Goal: Task Accomplishment & Management: Use online tool/utility

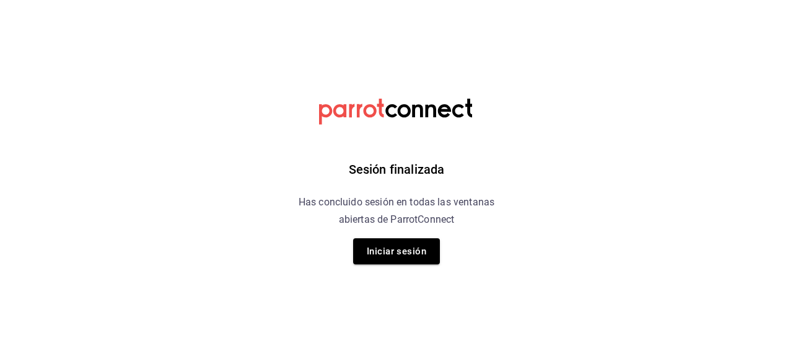
click at [406, 266] on div "Sesión finalizada Has concluido sesión en todas las ventanas abiertas de Parrot…" at bounding box center [396, 181] width 313 height 363
click at [407, 249] on button "Iniciar sesión" at bounding box center [396, 251] width 87 height 26
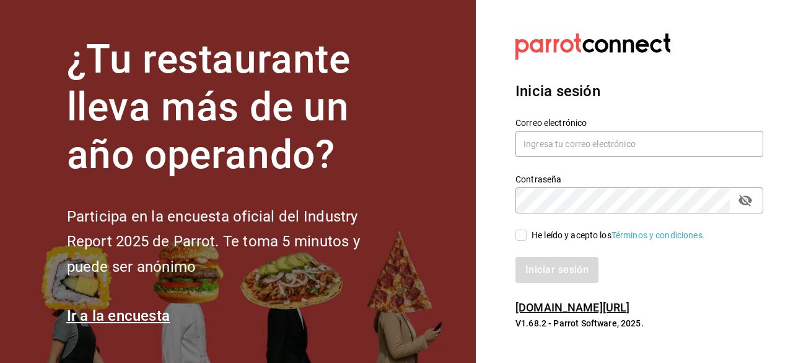
click at [407, 249] on section "¿Tu restaurante lleva más de un año operando? Participa en la encuesta oficial …" at bounding box center [238, 181] width 476 height 363
type input "ryoshi.masaryk@grupocosteno.com"
click at [518, 237] on input "He leído y acepto los Términos y condiciones." at bounding box center [521, 234] width 11 height 11
checkbox input "true"
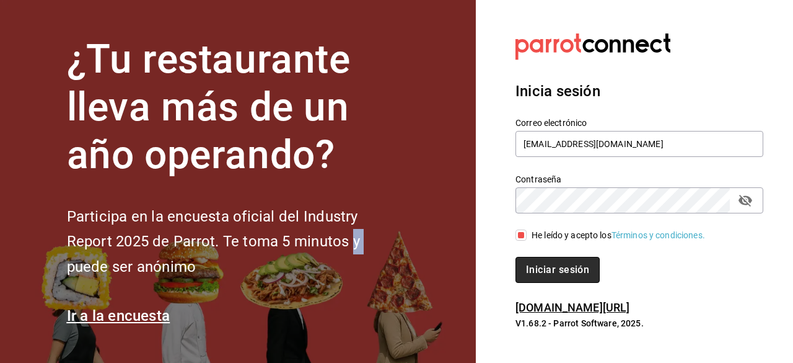
click at [547, 279] on button "Iniciar sesión" at bounding box center [558, 270] width 84 height 26
click at [547, 279] on div "Iniciar sesión" at bounding box center [640, 270] width 248 height 26
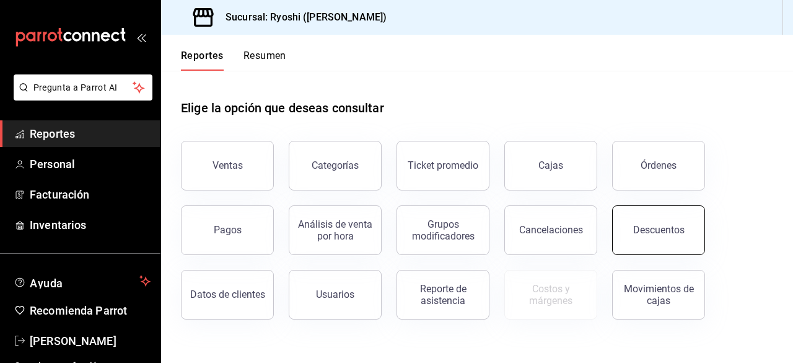
click at [658, 236] on button "Descuentos" at bounding box center [658, 230] width 93 height 50
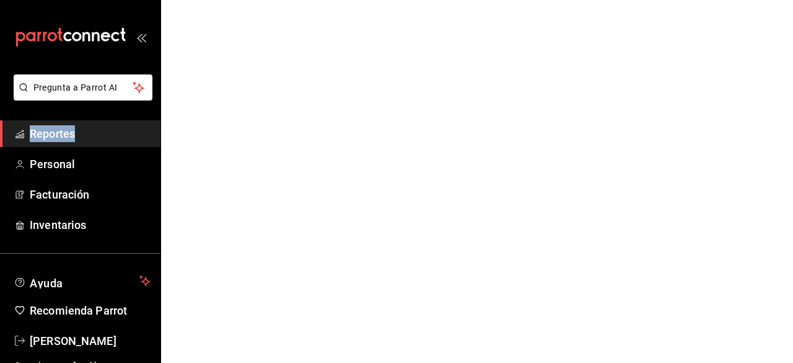
click at [658, 0] on html "Pregunta a Parrot AI Reportes Personal Facturación Inventarios Ayuda Recomienda…" at bounding box center [396, 0] width 793 height 0
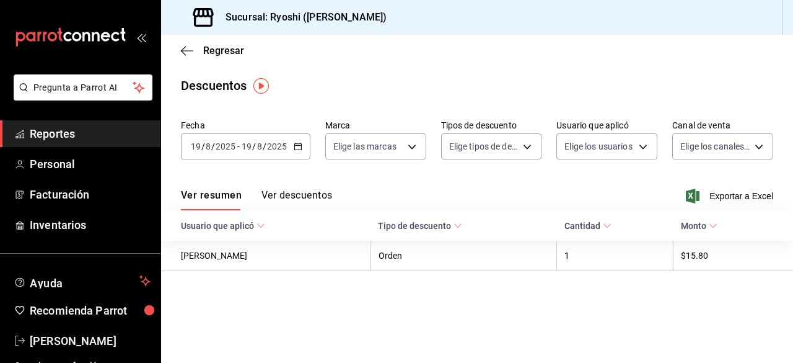
click at [302, 141] on div "[DATE] [DATE] - [DATE] [DATE]" at bounding box center [246, 146] width 130 height 26
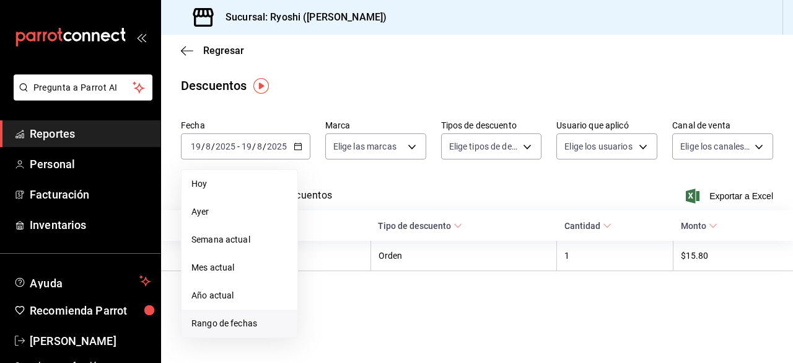
click at [227, 319] on span "Rango de fechas" at bounding box center [239, 323] width 96 height 13
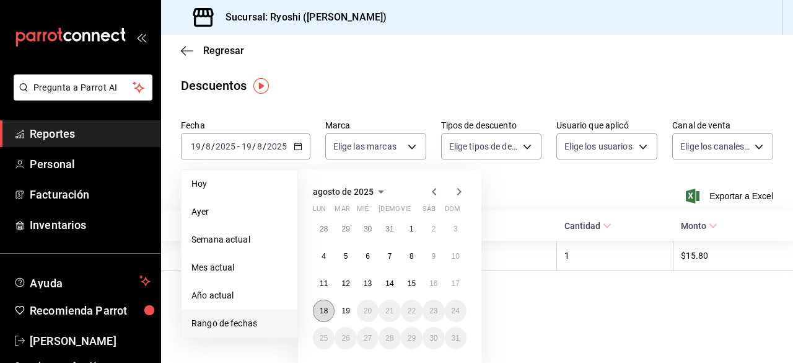
click at [322, 310] on abbr "18" at bounding box center [324, 310] width 8 height 9
click at [338, 313] on button "19" at bounding box center [346, 310] width 22 height 22
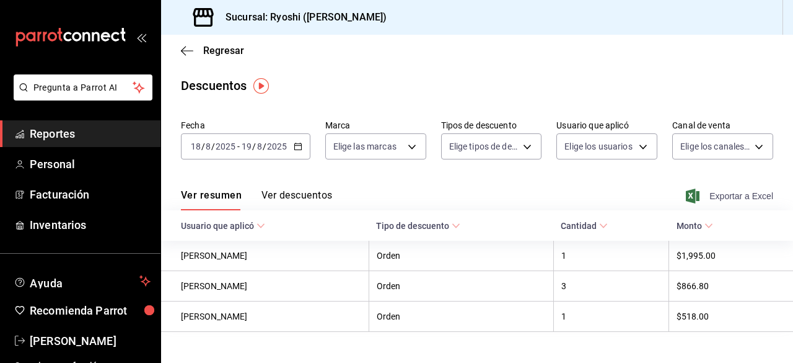
click at [697, 191] on span "Exportar a Excel" at bounding box center [731, 195] width 85 height 15
click at [697, 191] on div "Exportando a excel..." at bounding box center [723, 195] width 100 height 11
click at [186, 49] on icon "button" at bounding box center [187, 50] width 12 height 11
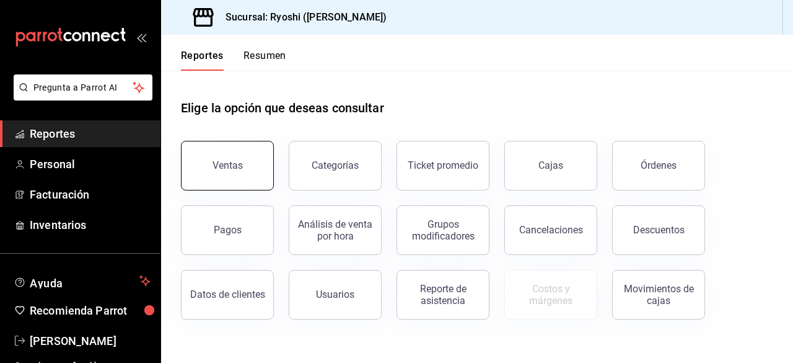
click at [240, 157] on button "Ventas" at bounding box center [227, 166] width 93 height 50
click at [240, 157] on html "Pregunta a Parrot AI Reportes Personal Facturación Inventarios Ayuda Recomienda…" at bounding box center [396, 181] width 793 height 363
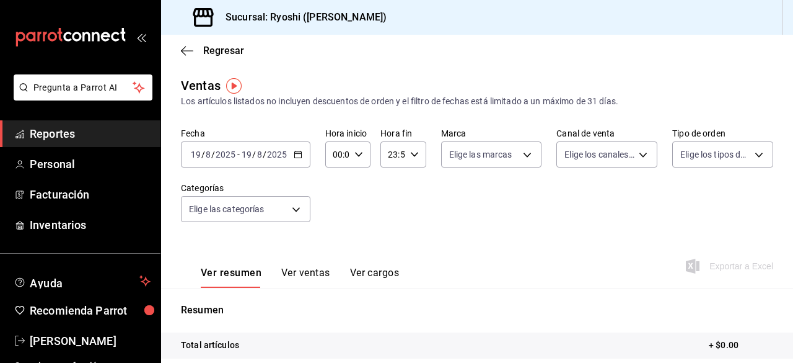
click at [292, 150] on div "[DATE] [DATE] - [DATE] [DATE]" at bounding box center [246, 154] width 130 height 26
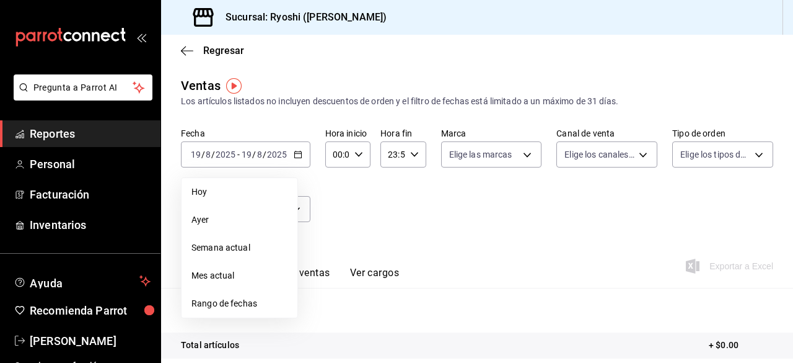
click at [247, 308] on span "Rango de fechas" at bounding box center [239, 303] width 96 height 13
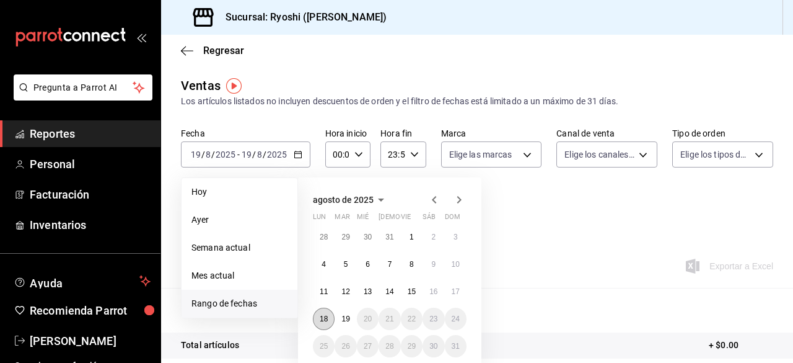
click at [330, 320] on button "18" at bounding box center [324, 318] width 22 height 22
click at [340, 320] on button "19" at bounding box center [346, 318] width 22 height 22
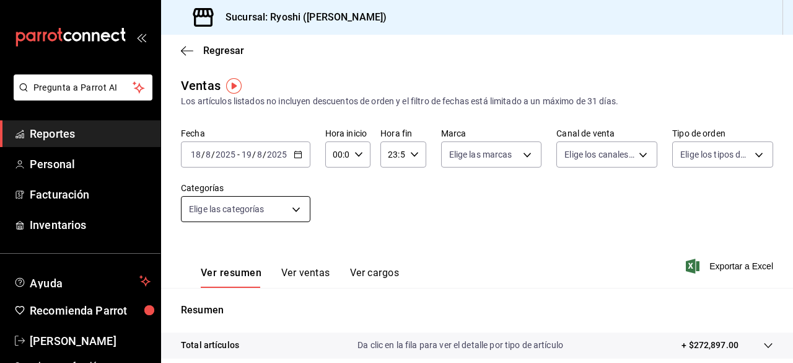
click at [305, 211] on body "Pregunta a Parrot AI Reportes Personal Facturación Inventarios Ayuda Recomienda…" at bounding box center [396, 181] width 793 height 363
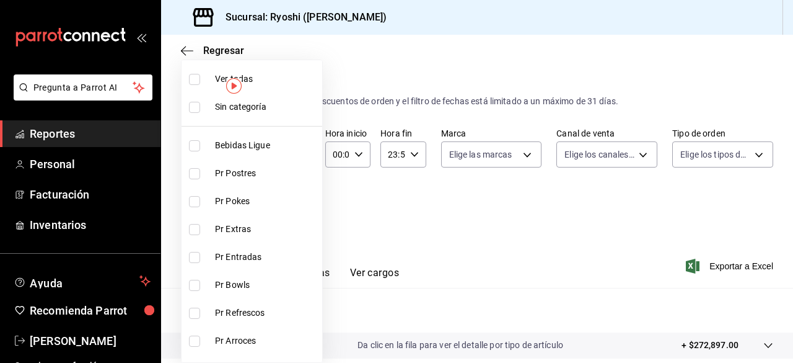
click at [192, 81] on input "checkbox" at bounding box center [194, 79] width 11 height 11
checkbox input "true"
type input "ad186e92-f0af-46bc-bbfd-7ffa80562c6f,3971b1f1-eb4c-4b65-a33f-e0602f1a7270,e647e…"
checkbox input "true"
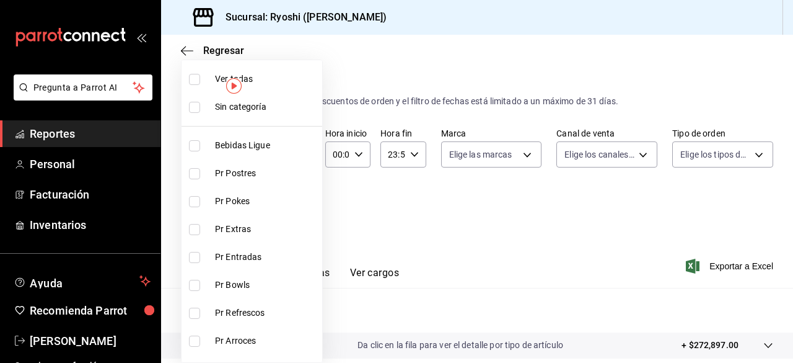
checkbox input "true"
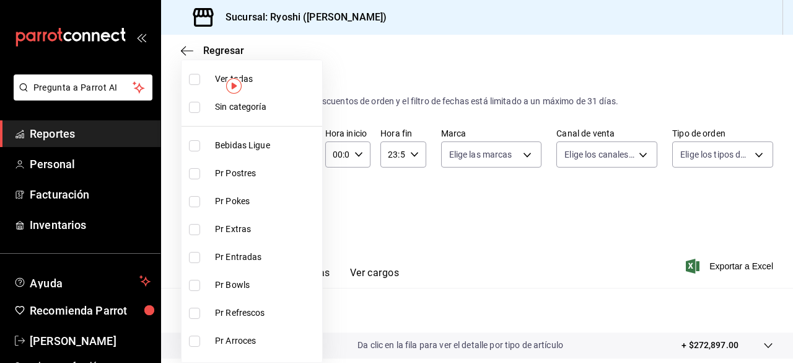
checkbox input "true"
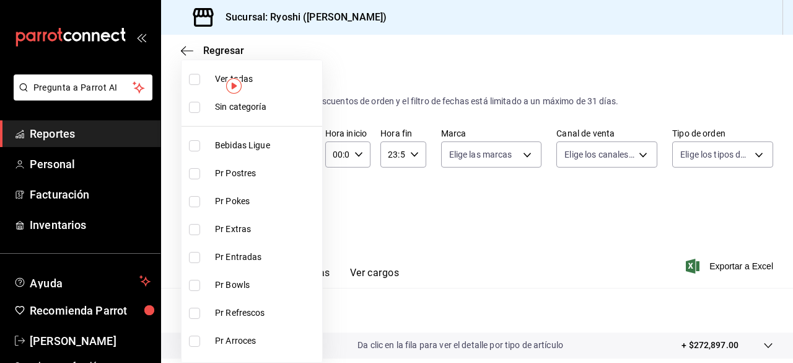
checkbox input "true"
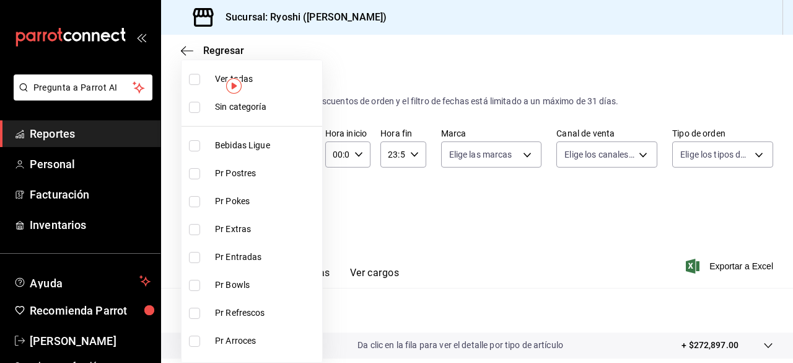
checkbox input "true"
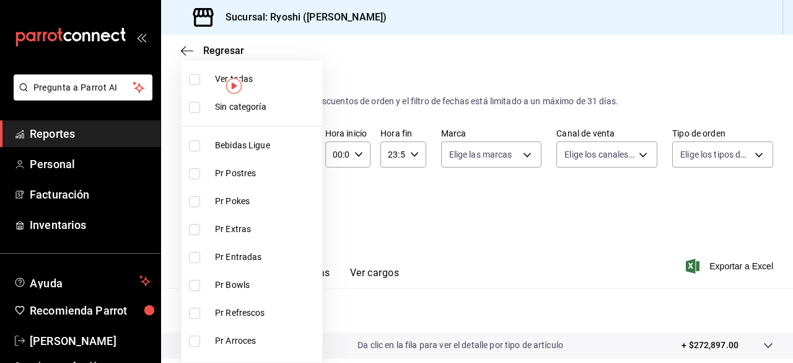
checkbox input "true"
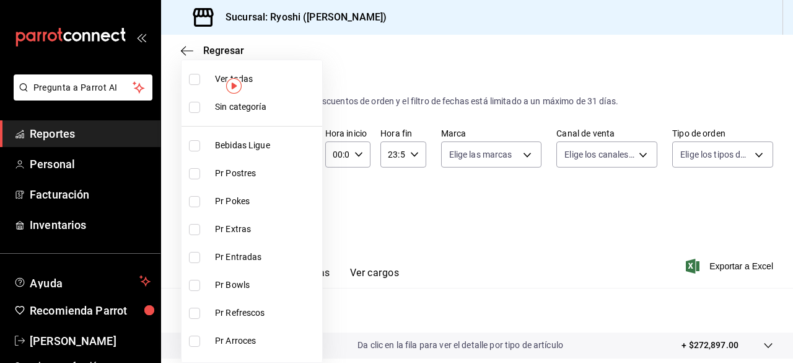
checkbox input "true"
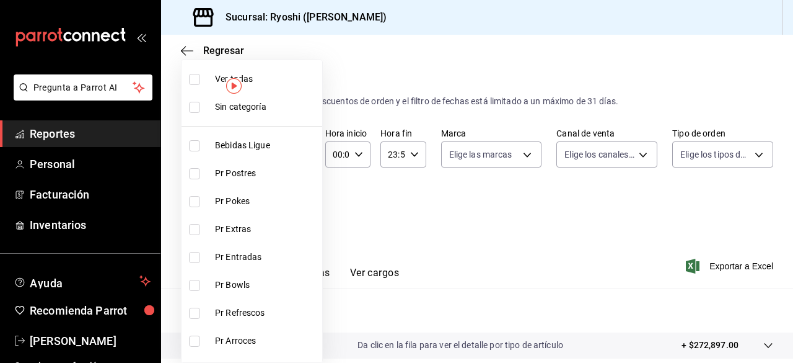
checkbox input "true"
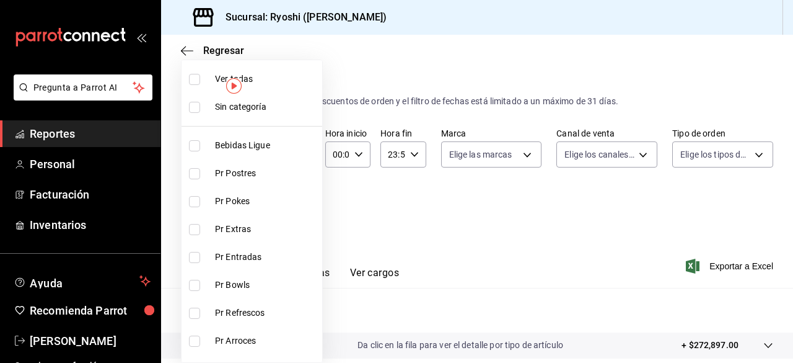
checkbox input "true"
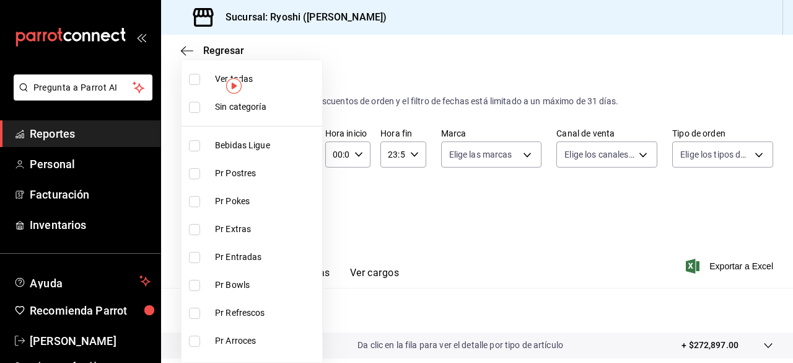
checkbox input "true"
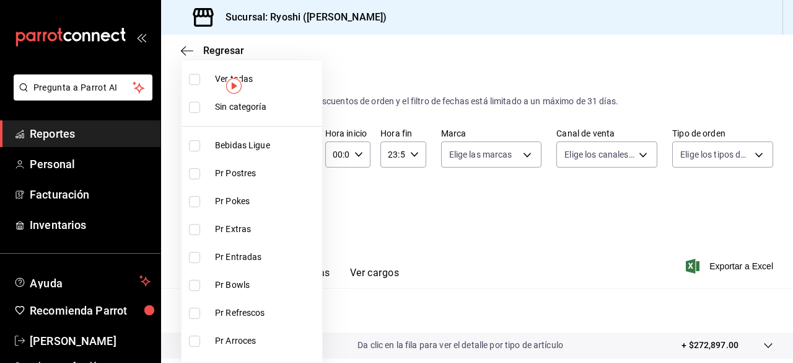
checkbox input "true"
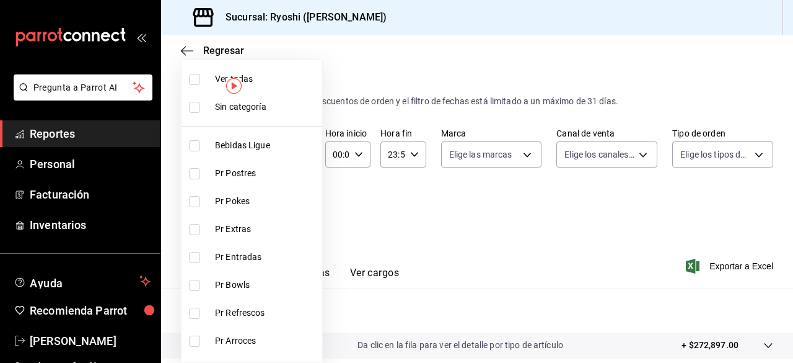
checkbox input "true"
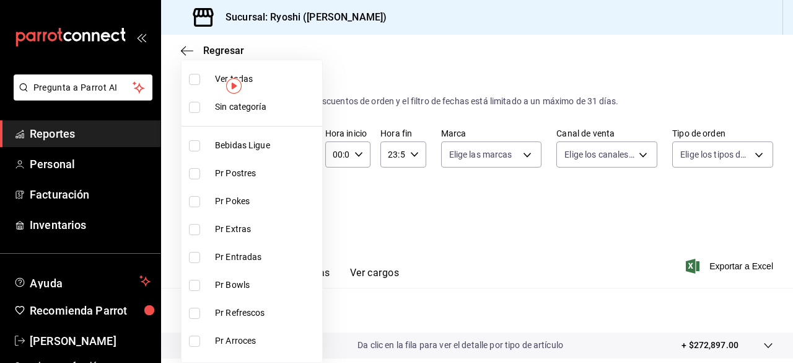
checkbox input "true"
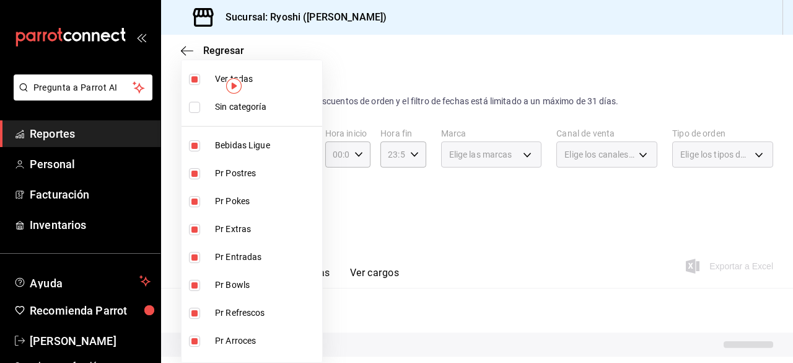
click at [447, 226] on div at bounding box center [396, 181] width 793 height 363
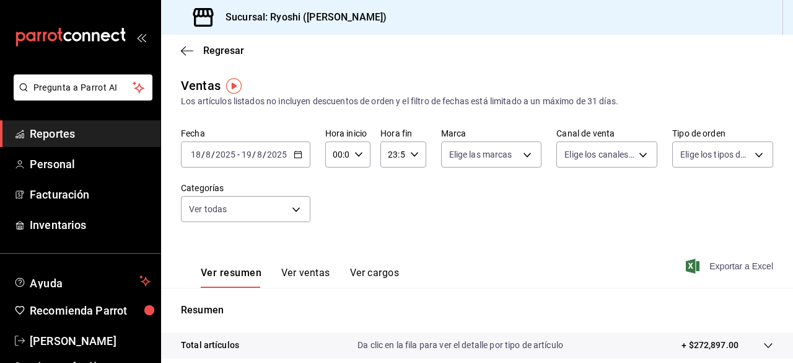
click at [708, 262] on span "Exportar a Excel" at bounding box center [731, 265] width 85 height 15
click at [708, 262] on div "Exportando a excel..." at bounding box center [723, 265] width 100 height 11
click at [698, 268] on span "Exportar a Excel" at bounding box center [731, 265] width 85 height 15
click at [698, 268] on div "Exportando a excel..." at bounding box center [723, 265] width 100 height 11
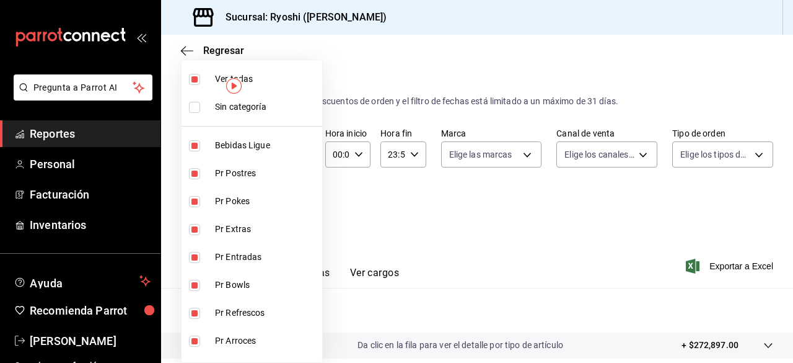
click at [297, 205] on body "Pregunta a Parrot AI Reportes Personal Facturación Inventarios Ayuda Recomienda…" at bounding box center [396, 181] width 793 height 363
click at [196, 81] on input "checkbox" at bounding box center [194, 79] width 11 height 11
checkbox input "false"
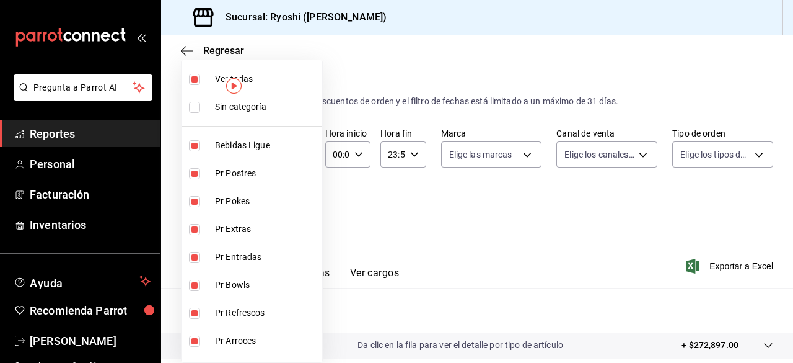
checkbox input "false"
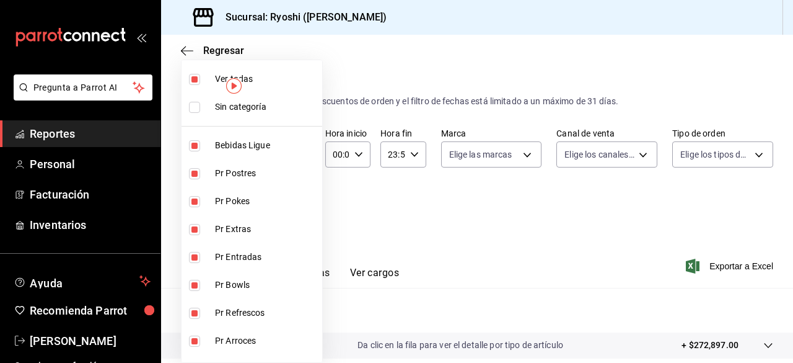
checkbox input "false"
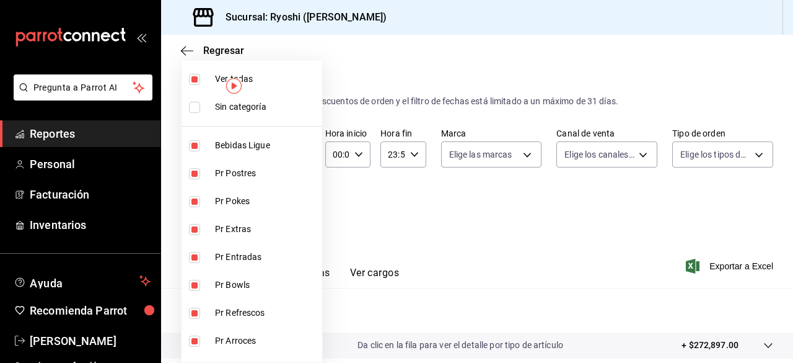
checkbox input "false"
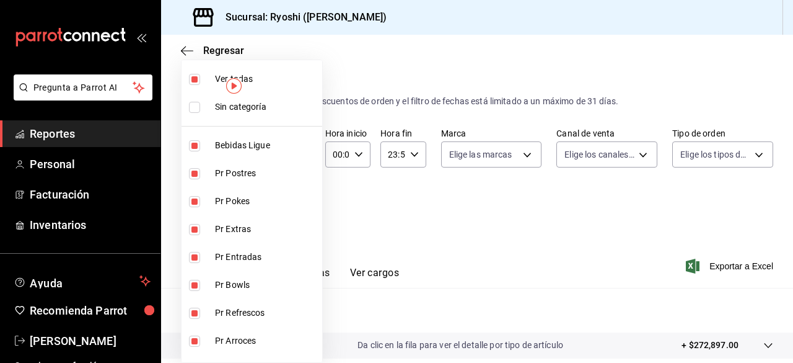
checkbox input "false"
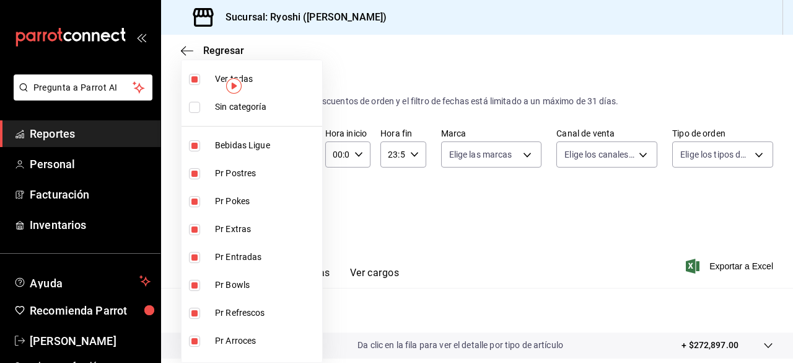
checkbox input "false"
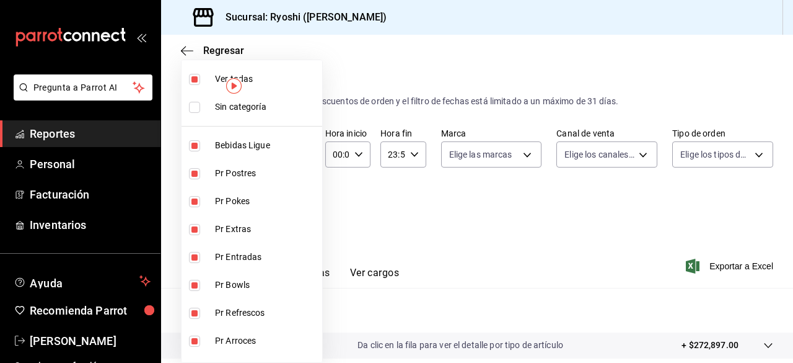
checkbox input "false"
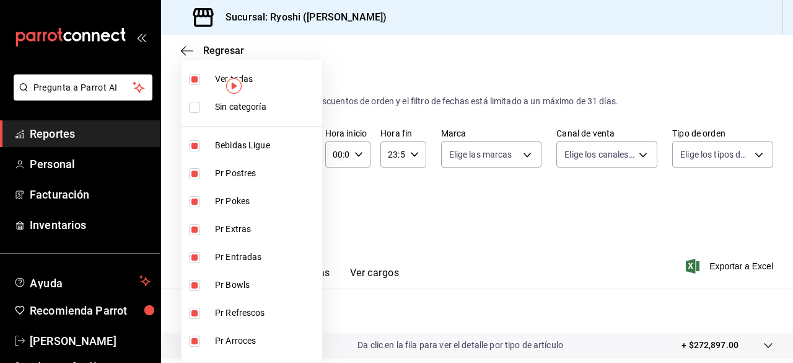
checkbox input "false"
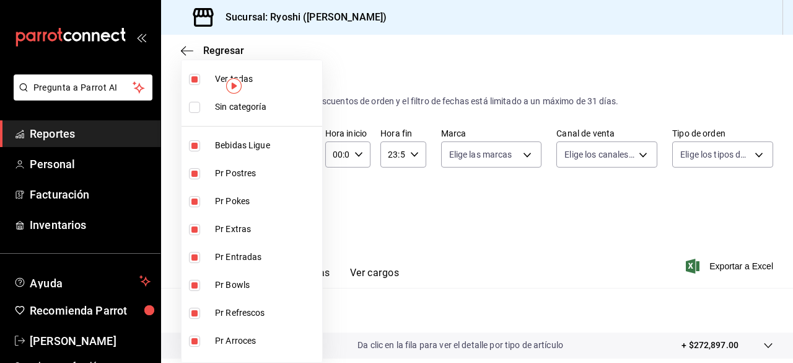
checkbox input "false"
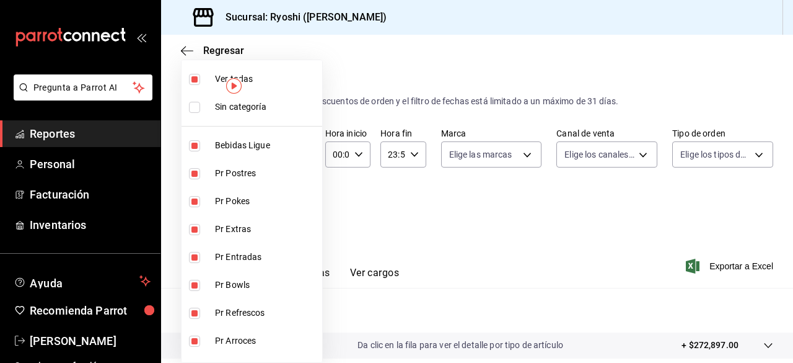
checkbox input "false"
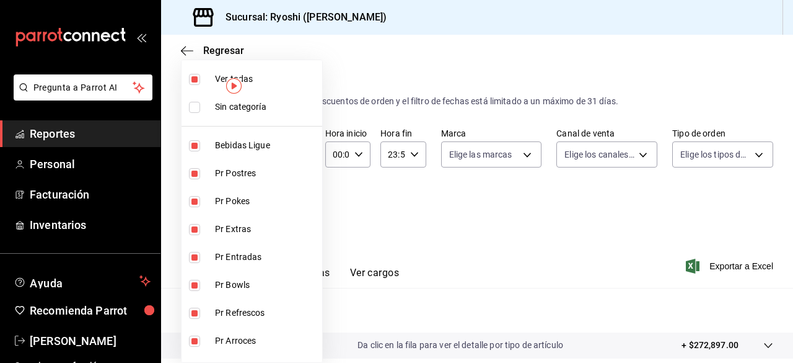
checkbox input "false"
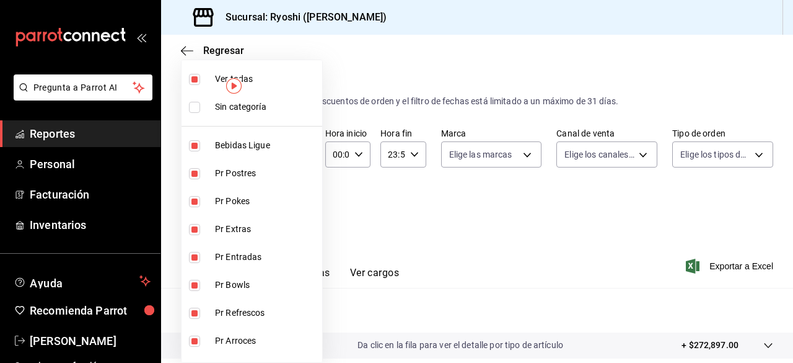
checkbox input "false"
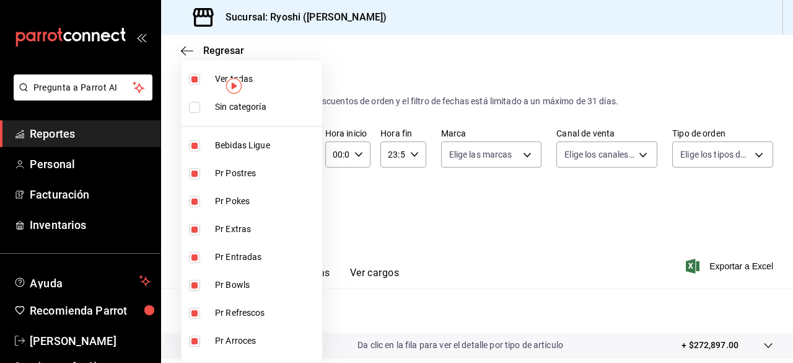
checkbox input "false"
click at [193, 172] on input "checkbox" at bounding box center [194, 173] width 11 height 11
checkbox input "true"
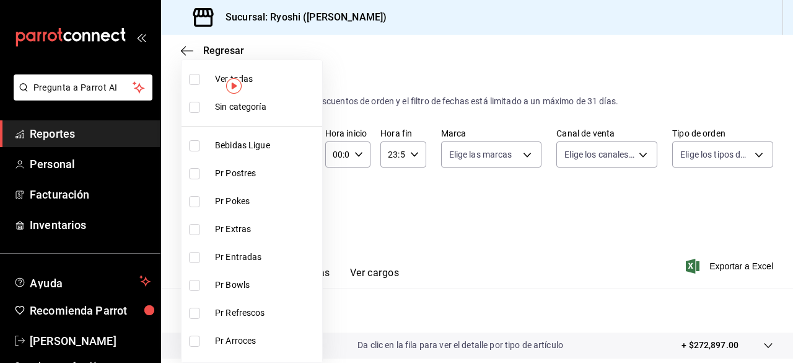
type input "3971b1f1-eb4c-4b65-a33f-e0602f1a7270"
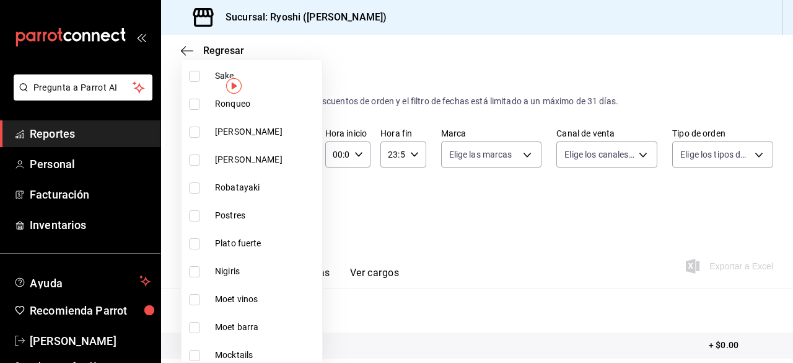
scroll to position [916, 0]
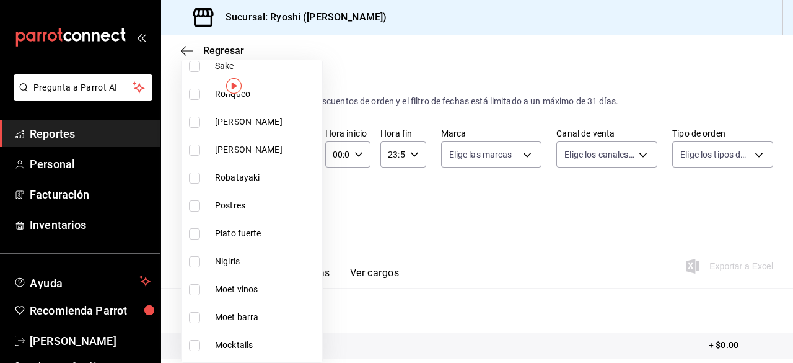
click at [196, 203] on input "checkbox" at bounding box center [194, 205] width 11 height 11
checkbox input "true"
type input "3971b1f1-eb4c-4b65-a33f-e0602f1a7270,f29fb788-a061-4889-ae5a-b73f6482cd79"
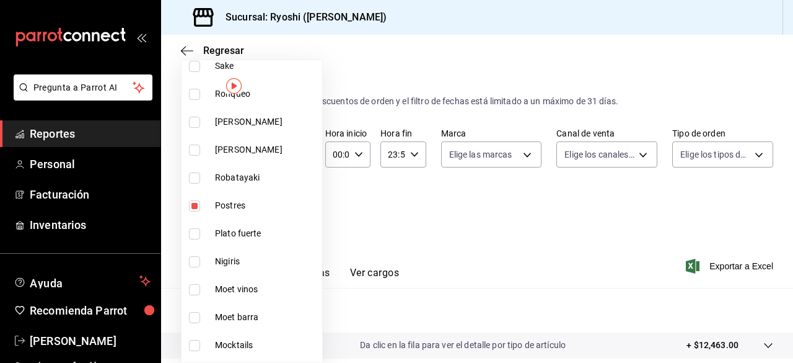
click at [394, 225] on div at bounding box center [396, 181] width 793 height 363
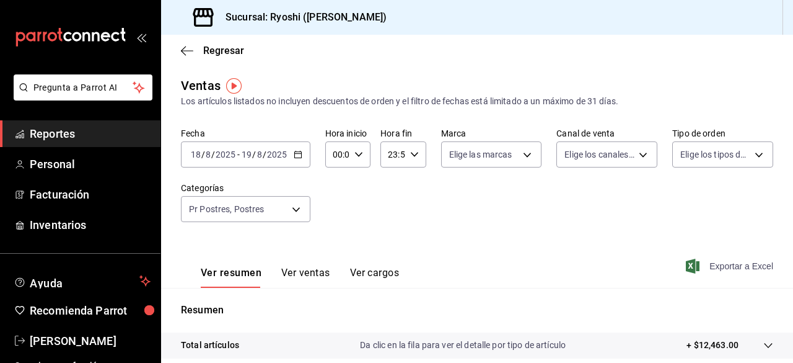
click at [706, 264] on span "Exportar a Excel" at bounding box center [731, 265] width 85 height 15
click at [706, 264] on div "Exportar a Excel" at bounding box center [731, 265] width 85 height 15
click at [706, 264] on span "Exportar a Excel" at bounding box center [731, 265] width 85 height 15
click at [293, 210] on body "Pregunta a Parrot AI Reportes Personal Facturación Inventarios Ayuda Recomienda…" at bounding box center [396, 181] width 793 height 363
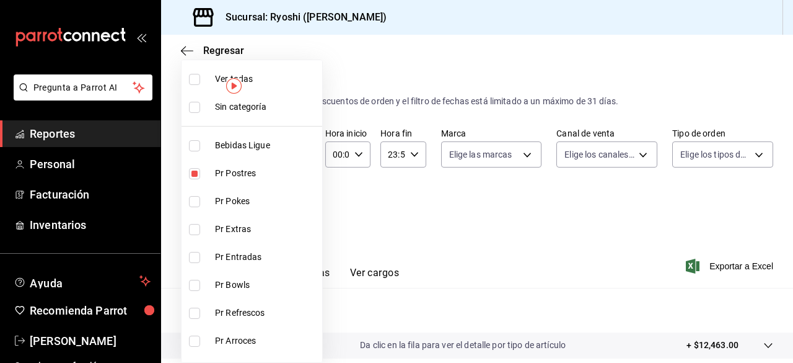
click at [195, 80] on input "checkbox" at bounding box center [194, 79] width 11 height 11
checkbox input "true"
type input "ad186e92-f0af-46bc-bbfd-7ffa80562c6f,3971b1f1-eb4c-4b65-a33f-e0602f1a7270,e647e…"
checkbox input "true"
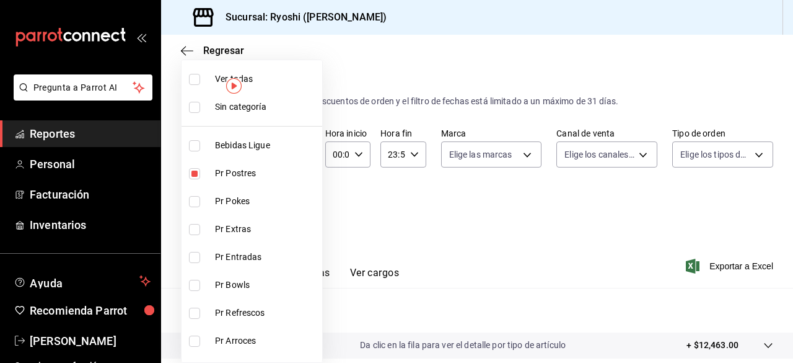
checkbox input "true"
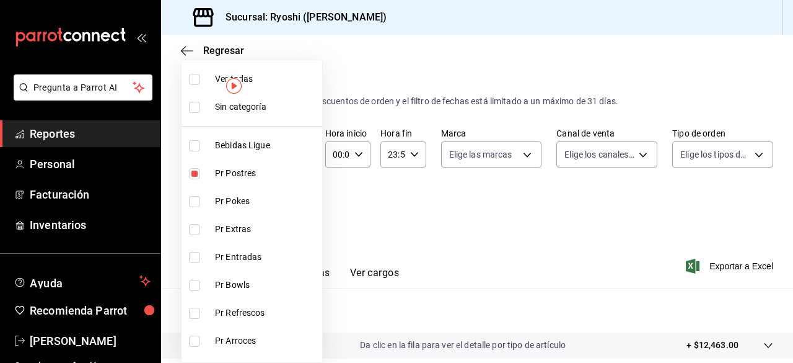
checkbox input "true"
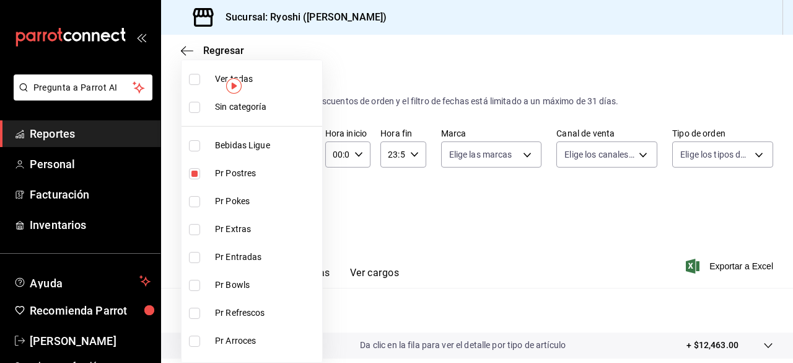
checkbox input "true"
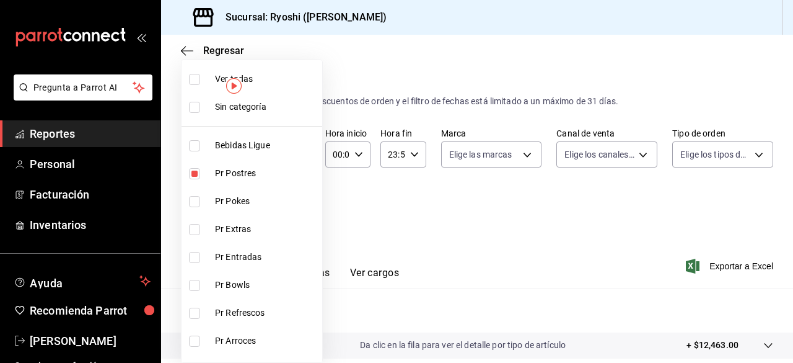
checkbox input "true"
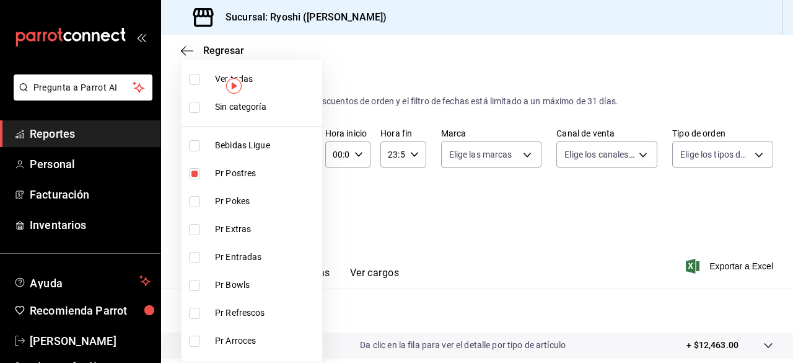
checkbox input "true"
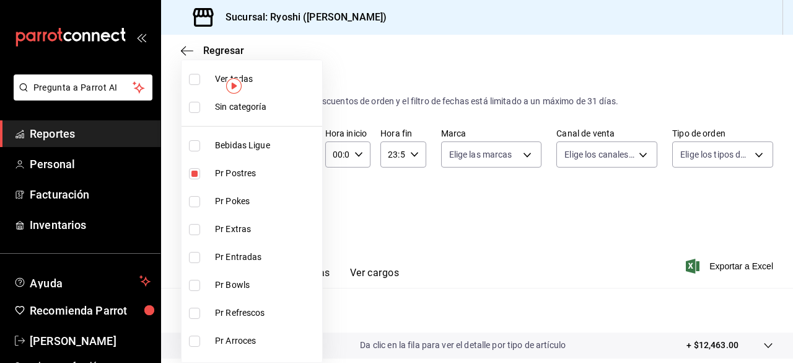
checkbox input "true"
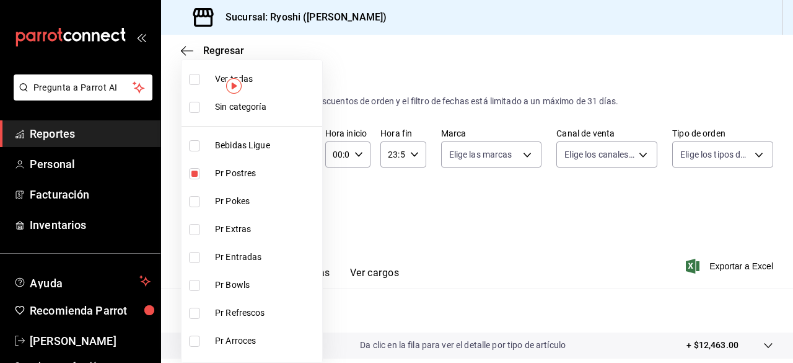
checkbox input "true"
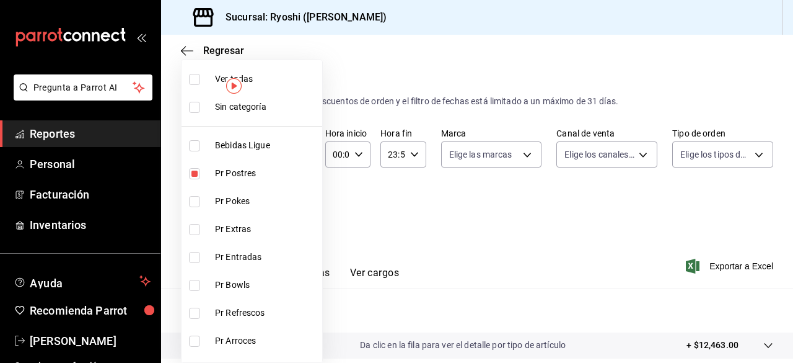
checkbox input "true"
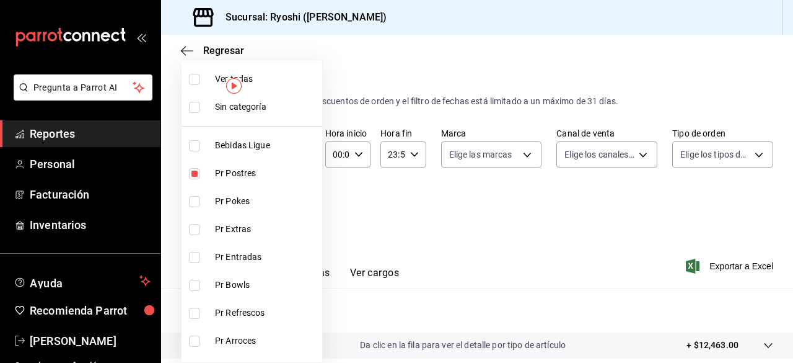
checkbox input "true"
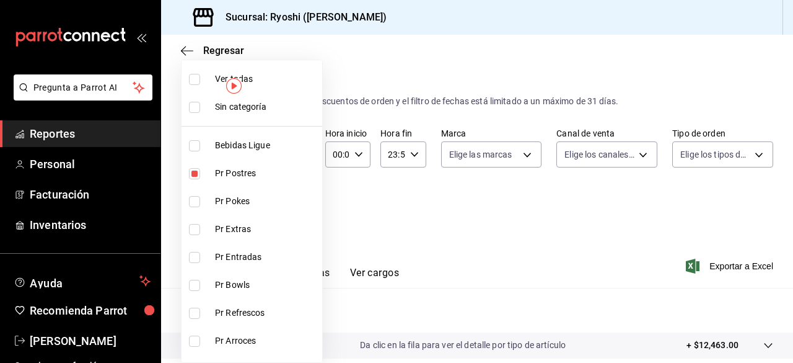
checkbox input "true"
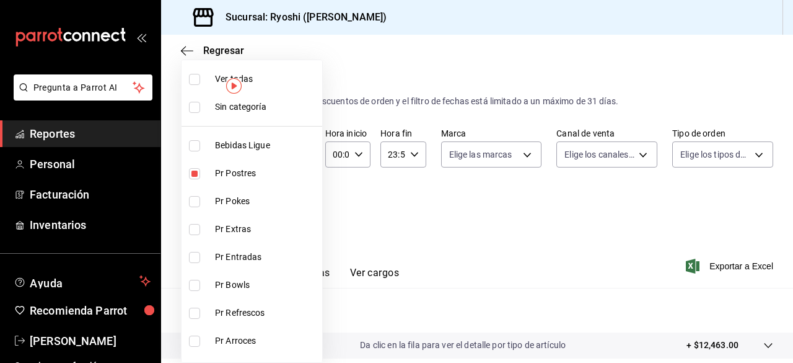
checkbox input "true"
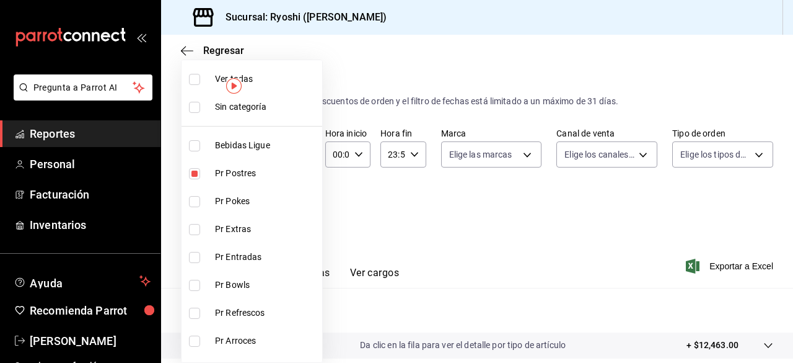
checkbox input "true"
click at [195, 80] on input "checkbox" at bounding box center [194, 79] width 11 height 11
checkbox input "false"
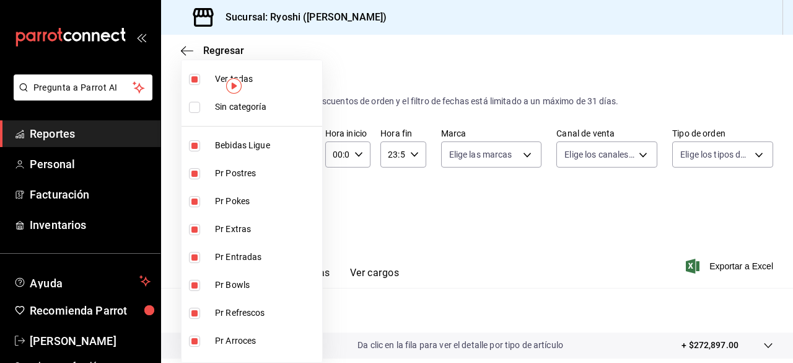
checkbox input "false"
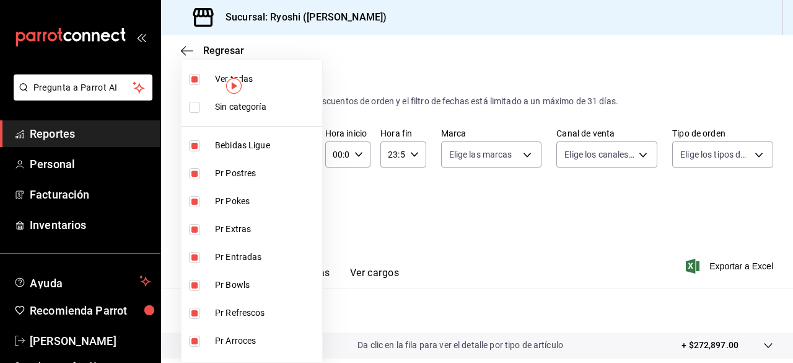
checkbox input "false"
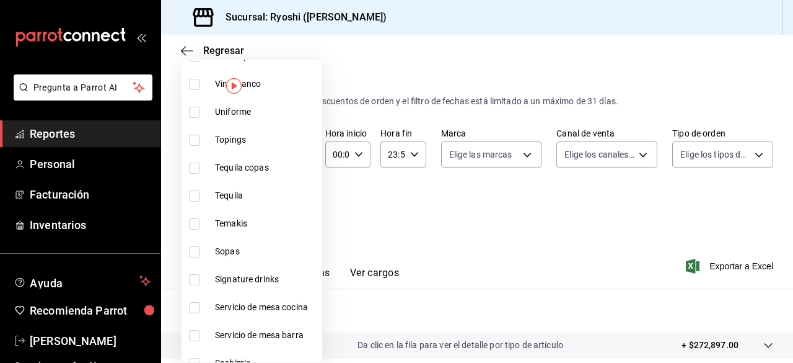
scroll to position [571, 0]
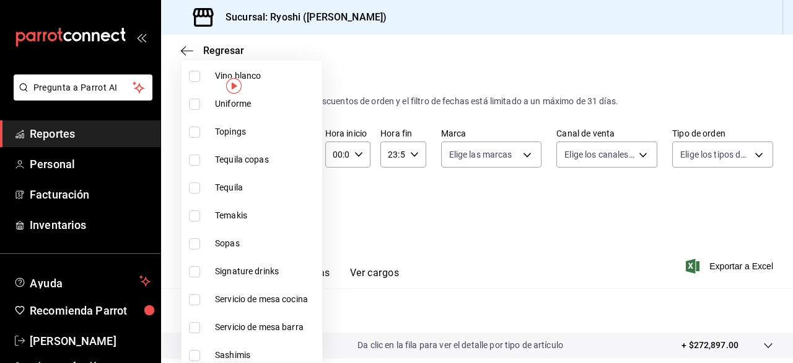
click at [196, 271] on input "checkbox" at bounding box center [194, 271] width 11 height 11
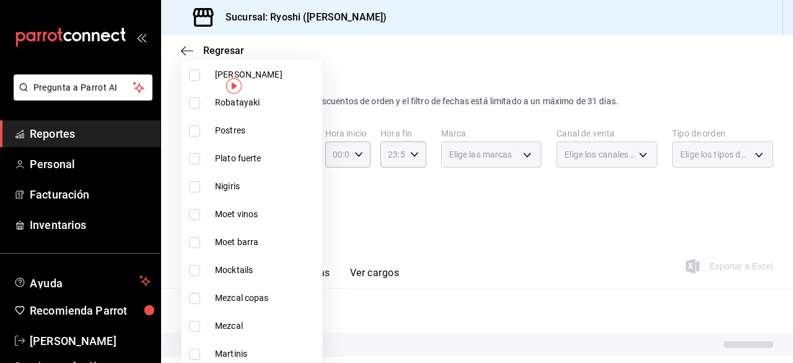
scroll to position [1004, 0]
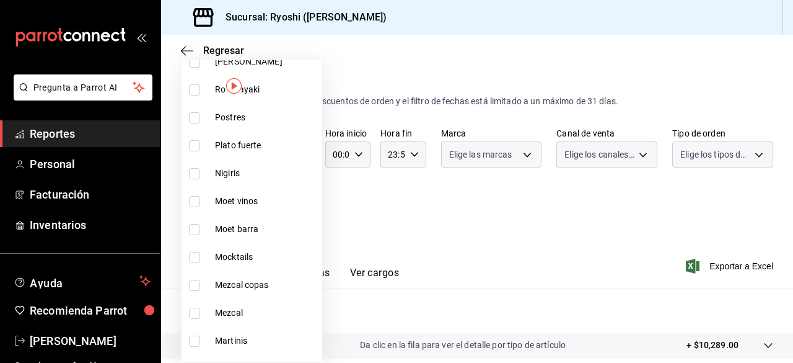
click at [195, 338] on input "checkbox" at bounding box center [194, 340] width 11 height 11
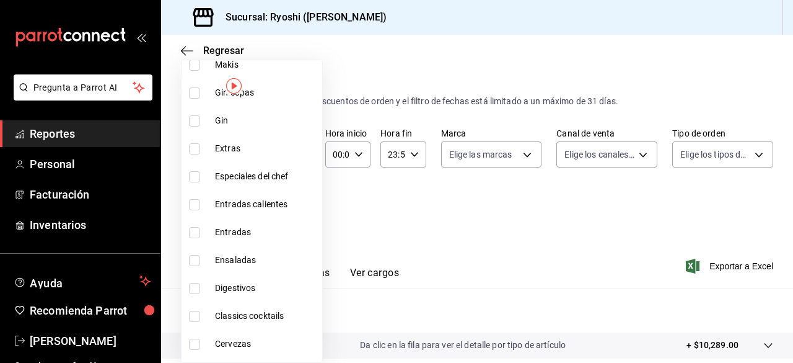
scroll to position [1341, 0]
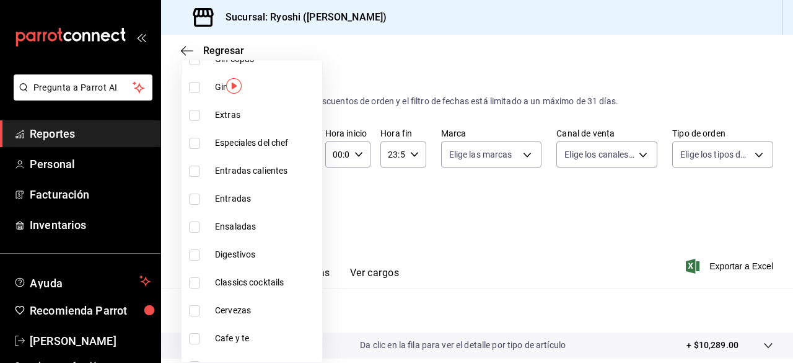
click at [195, 283] on input "checkbox" at bounding box center [194, 282] width 11 height 11
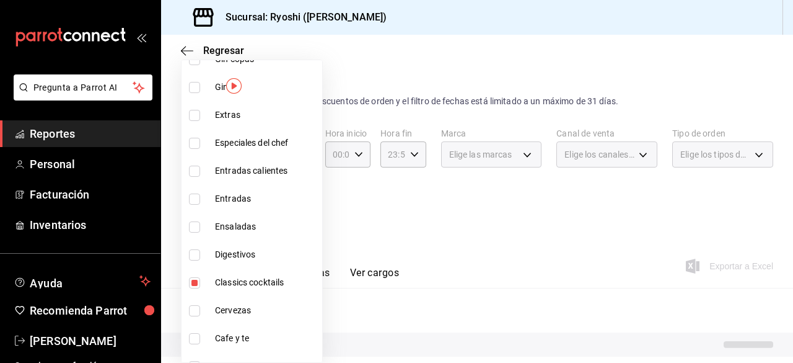
click at [478, 266] on div at bounding box center [396, 181] width 793 height 363
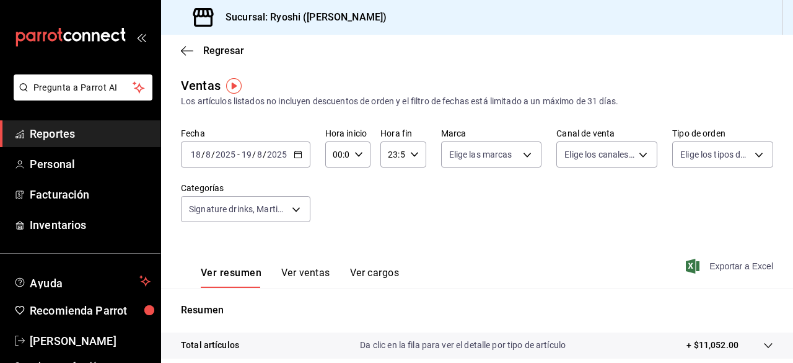
click at [703, 262] on span "Exportar a Excel" at bounding box center [731, 265] width 85 height 15
click at [703, 262] on div "Exportar a Excel" at bounding box center [731, 265] width 85 height 15
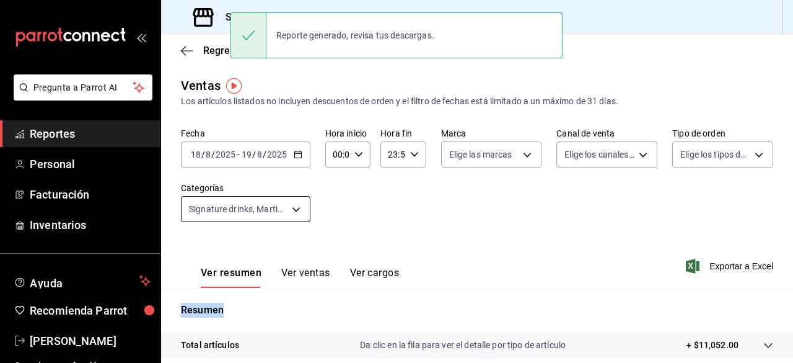
click at [294, 212] on body "Pregunta a Parrot AI Reportes Personal Facturación Inventarios Ayuda Recomienda…" at bounding box center [396, 181] width 793 height 363
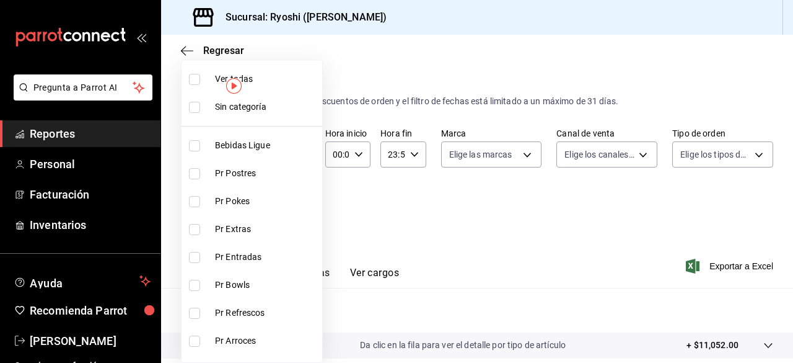
click at [196, 79] on input "checkbox" at bounding box center [194, 79] width 11 height 11
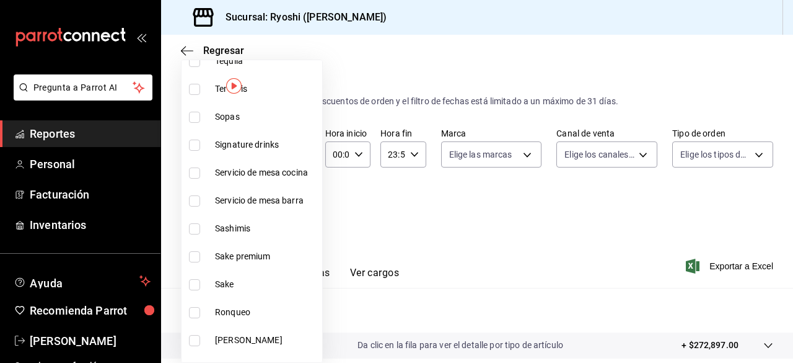
scroll to position [723, 0]
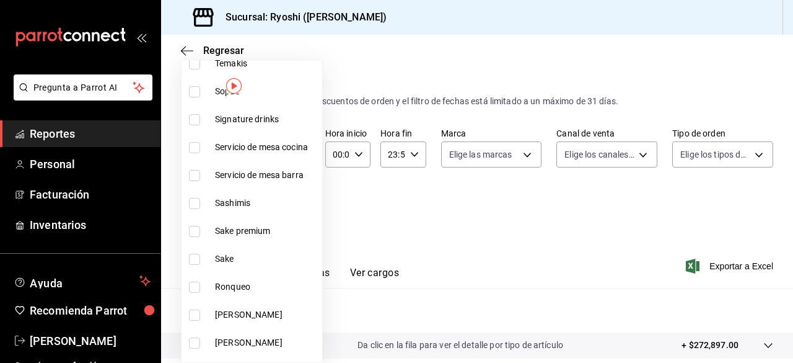
click at [193, 230] on input "checkbox" at bounding box center [194, 231] width 11 height 11
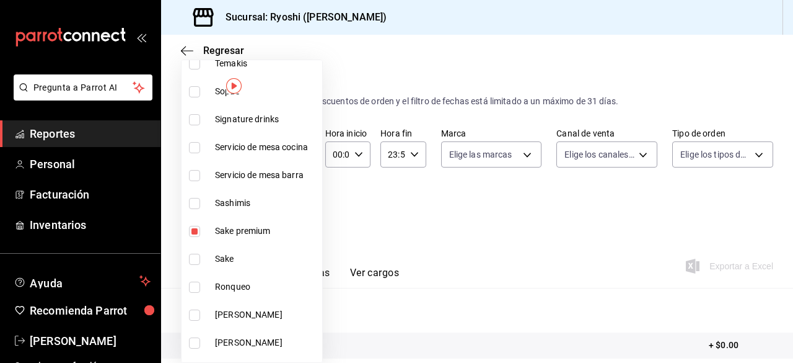
click at [196, 260] on input "checkbox" at bounding box center [194, 258] width 11 height 11
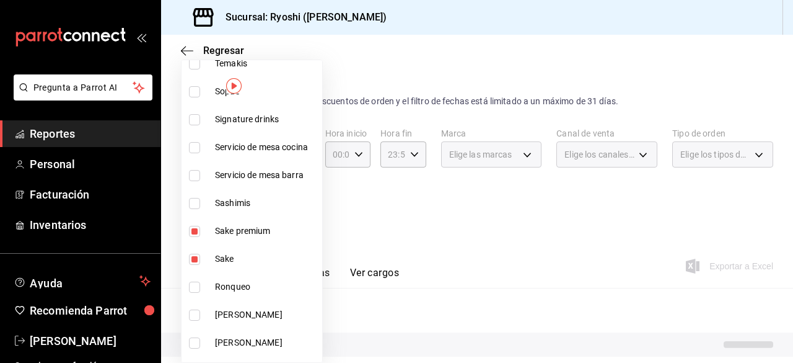
click at [469, 245] on div at bounding box center [396, 181] width 793 height 363
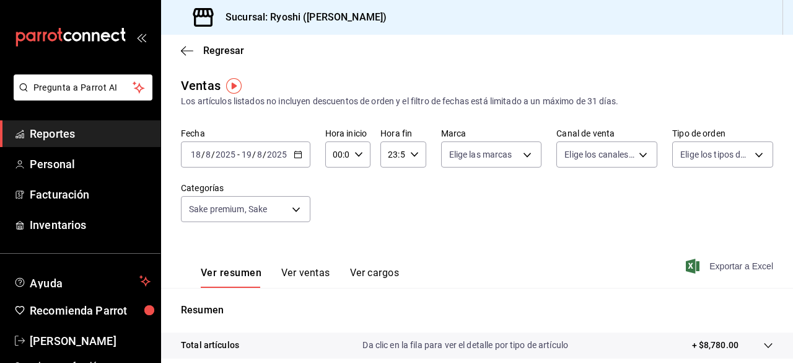
click at [690, 260] on span "Exportar a Excel" at bounding box center [731, 265] width 85 height 15
click at [690, 260] on div "Ver resumen Ver ventas Ver cargos Exportando a excel..." at bounding box center [477, 262] width 632 height 51
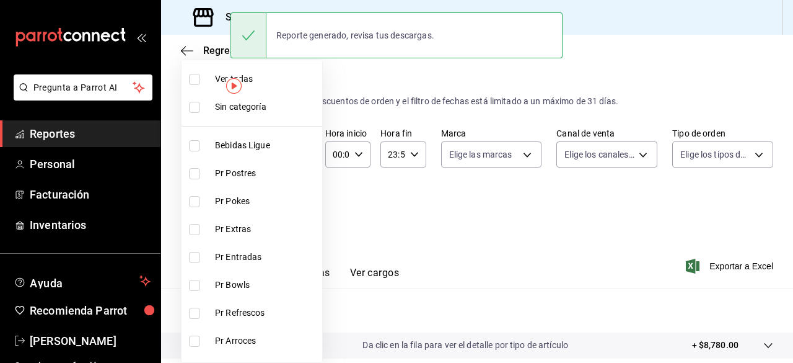
click at [282, 201] on body "Pregunta a Parrot AI Reportes Personal Facturación Inventarios Ayuda Recomienda…" at bounding box center [396, 181] width 793 height 363
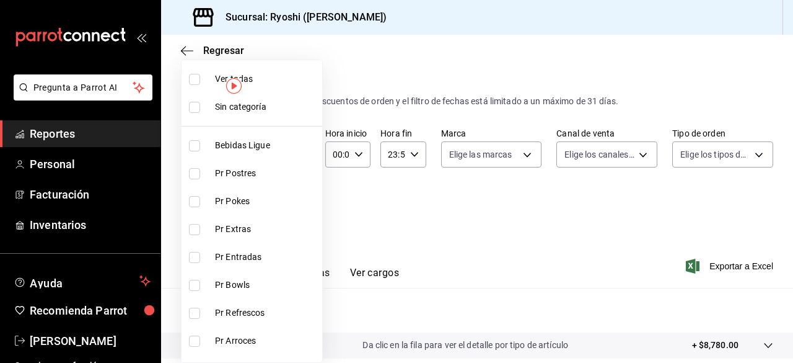
click at [195, 76] on input "checkbox" at bounding box center [194, 79] width 11 height 11
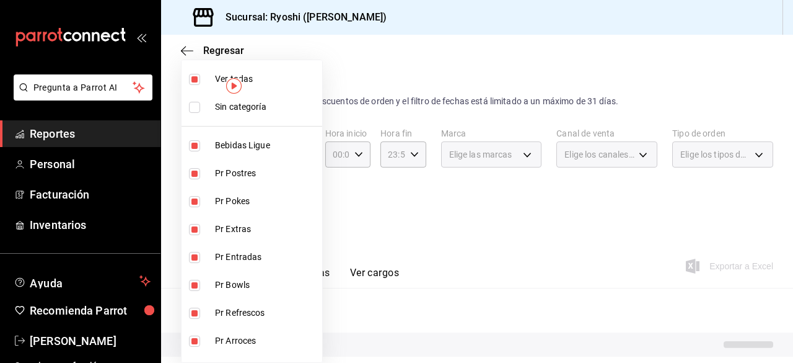
click at [195, 76] on input "checkbox" at bounding box center [194, 79] width 11 height 11
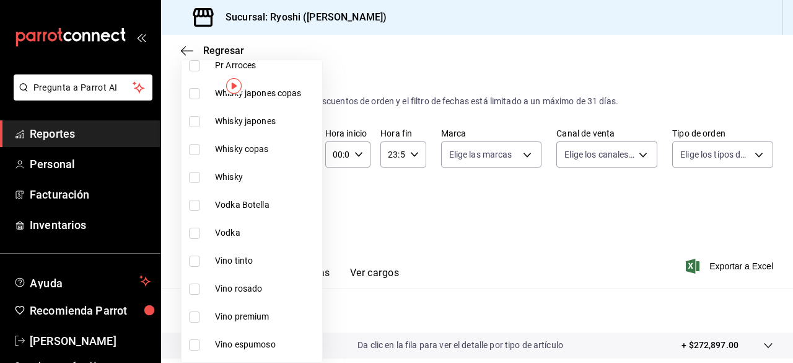
scroll to position [345, 0]
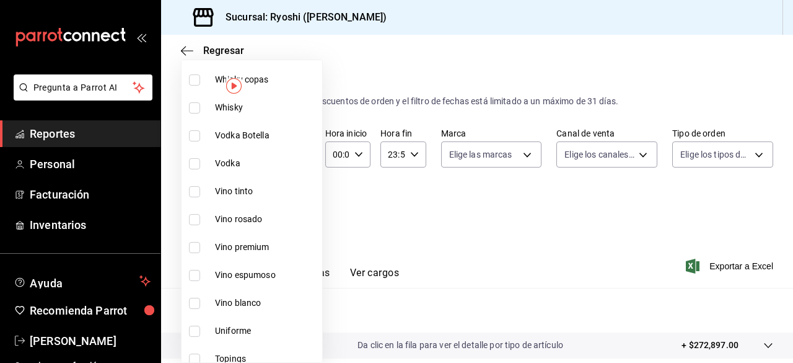
click at [197, 275] on input "checkbox" at bounding box center [194, 275] width 11 height 11
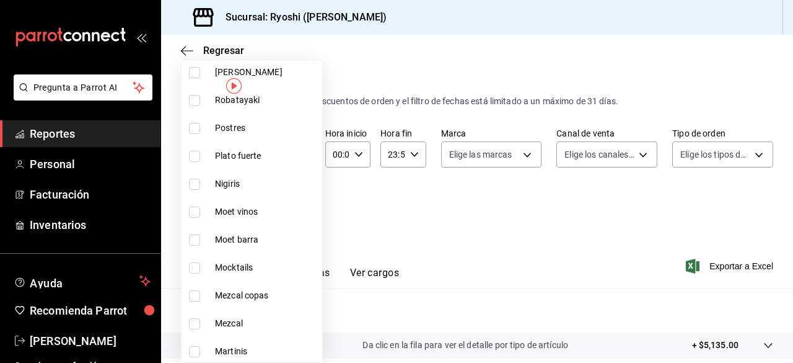
scroll to position [994, 0]
click at [195, 212] on input "checkbox" at bounding box center [194, 211] width 11 height 11
click at [194, 239] on input "checkbox" at bounding box center [194, 239] width 11 height 11
click at [424, 231] on div at bounding box center [396, 181] width 793 height 363
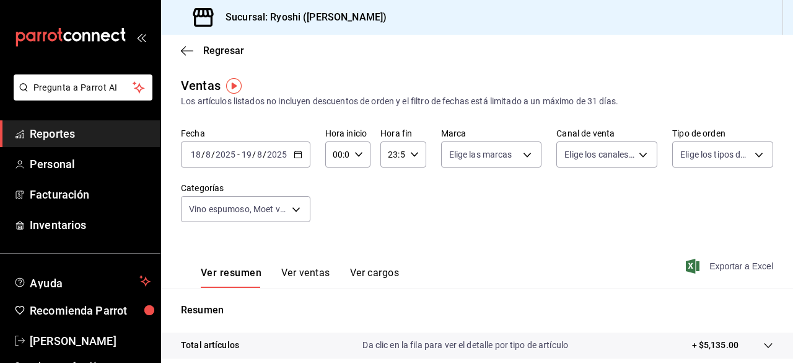
click at [708, 267] on span "Exportar a Excel" at bounding box center [731, 265] width 85 height 15
click at [708, 267] on div "Exportando a excel..." at bounding box center [723, 265] width 100 height 11
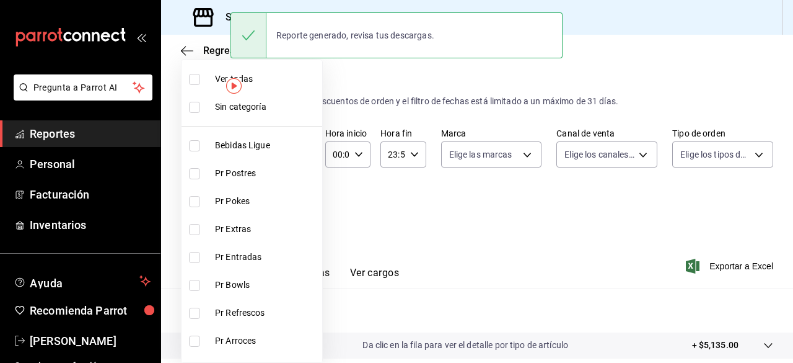
click at [299, 215] on body "Pregunta a Parrot AI Reportes Personal Facturación Inventarios Ayuda Recomienda…" at bounding box center [396, 181] width 793 height 363
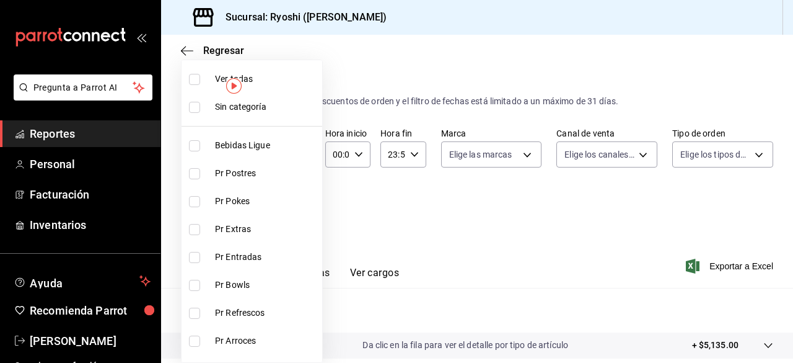
click at [195, 76] on input "checkbox" at bounding box center [194, 79] width 11 height 11
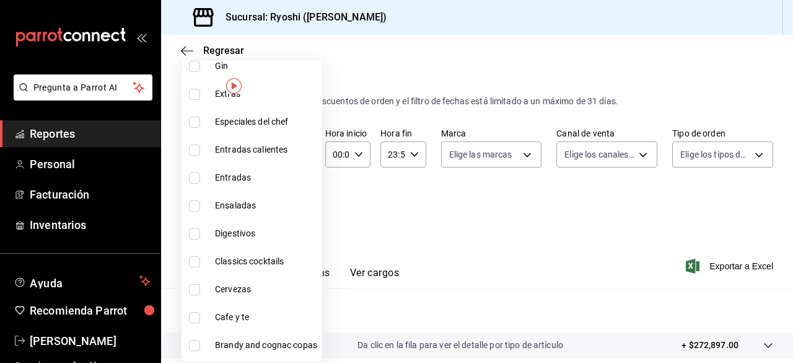
scroll to position [1365, 0]
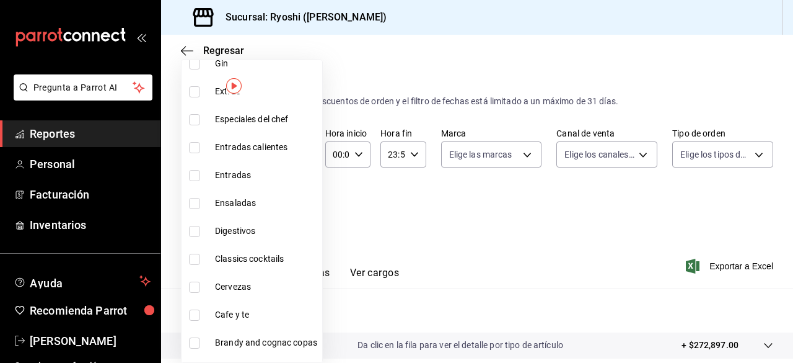
click at [193, 317] on input "checkbox" at bounding box center [194, 314] width 11 height 11
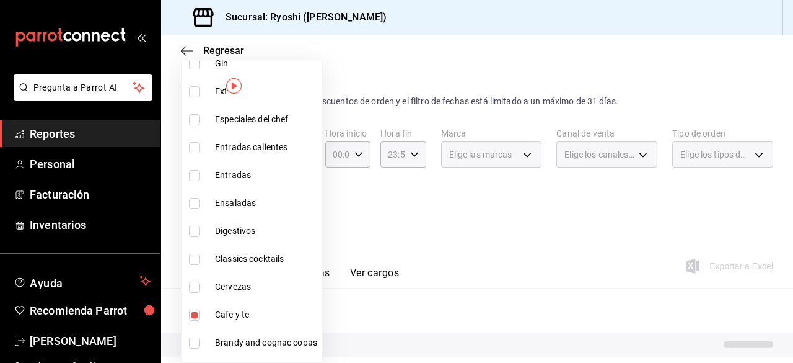
click at [512, 252] on div at bounding box center [396, 181] width 793 height 363
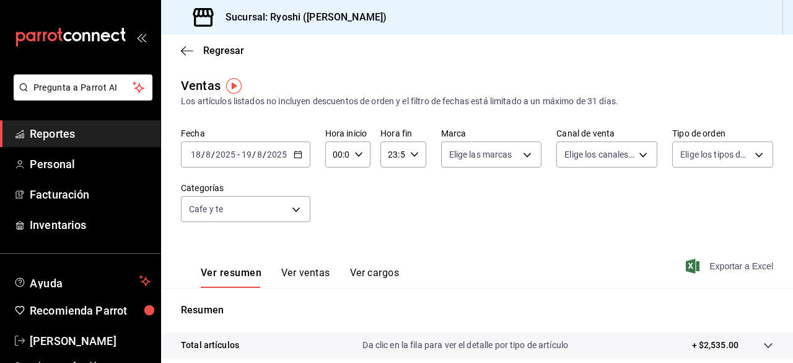
click at [705, 260] on span "Exportar a Excel" at bounding box center [731, 265] width 85 height 15
click at [705, 260] on div "Exportando a excel..." at bounding box center [723, 265] width 100 height 11
